Goal: Task Accomplishment & Management: Manage account settings

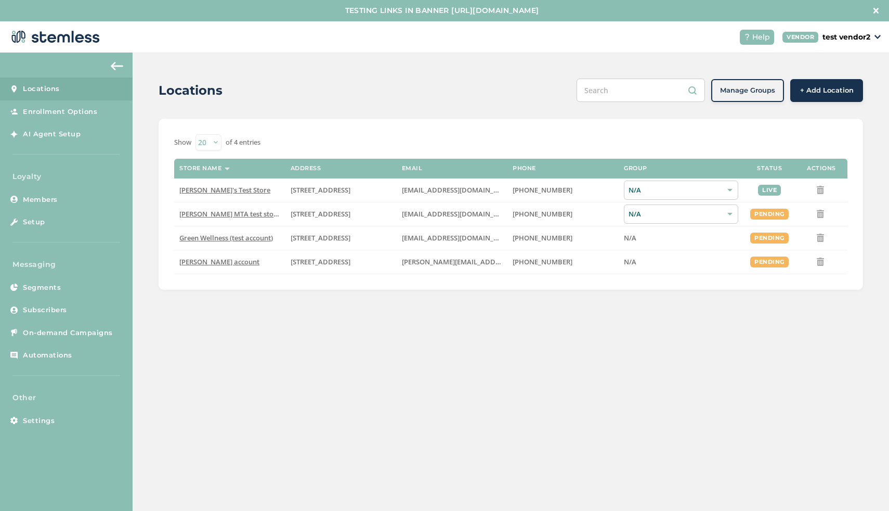
click at [860, 35] on p "test vendor2" at bounding box center [847, 37] width 48 height 11
click at [816, 117] on link "Logout" at bounding box center [836, 115] width 67 height 10
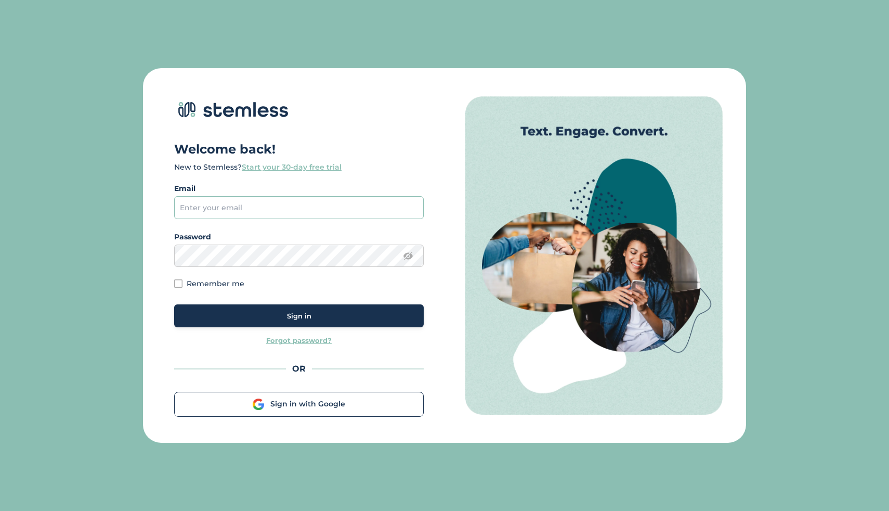
type input "admincole@stemless.co"
click at [277, 324] on button "Sign in" at bounding box center [299, 315] width 250 height 23
